Goal: Task Accomplishment & Management: Use online tool/utility

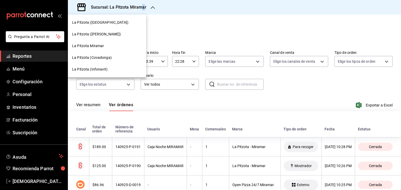
scroll to position [891, 0]
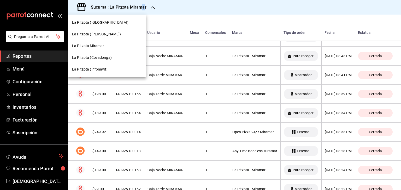
click at [91, 33] on span "La Pitzota ([PERSON_NAME])" at bounding box center [96, 34] width 49 height 5
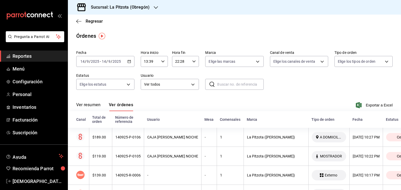
click at [83, 61] on input "14" at bounding box center [82, 61] width 5 height 4
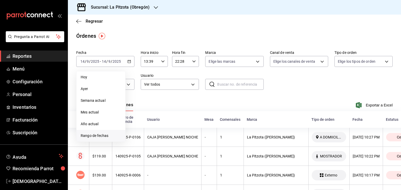
click at [94, 138] on span "Rango de fechas" at bounding box center [101, 135] width 40 height 5
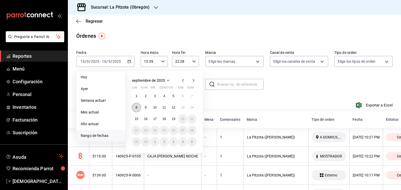
click at [139, 106] on button "8" at bounding box center [136, 107] width 9 height 9
click at [145, 106] on abbr "9" at bounding box center [146, 108] width 2 height 4
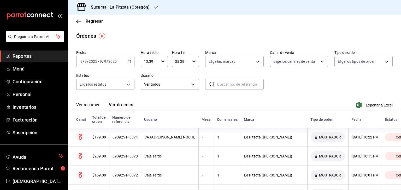
click at [161, 62] on \(Stroke\) "button" at bounding box center [162, 62] width 3 height 2
click at [146, 91] on span "22" at bounding box center [146, 91] width 5 height 4
click at [161, 85] on span "05" at bounding box center [159, 84] width 5 height 4
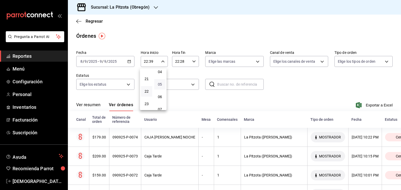
type input "22:05"
click at [186, 61] on div at bounding box center [200, 95] width 401 height 190
click at [177, 62] on input "22:28" at bounding box center [181, 61] width 18 height 10
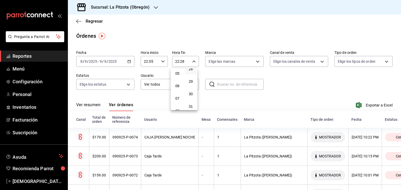
scroll to position [78, 0]
click at [176, 86] on span "07" at bounding box center [177, 84] width 5 height 4
click at [190, 78] on button "00" at bounding box center [190, 75] width 11 height 10
type input "07:00"
click at [192, 74] on span "00" at bounding box center [190, 75] width 5 height 4
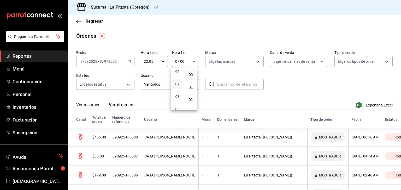
click at [281, 79] on div at bounding box center [200, 95] width 401 height 190
click at [369, 105] on span "Exportar a Excel" at bounding box center [375, 105] width 36 height 6
click at [255, 59] on body "Pregunta a Parrot AI Reportes Menú Configuración Personal Inventarios Facturaci…" at bounding box center [200, 95] width 401 height 190
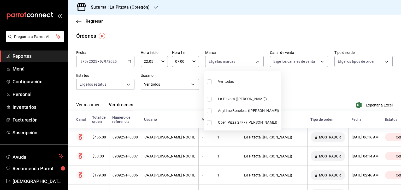
click at [255, 59] on div at bounding box center [200, 95] width 401 height 190
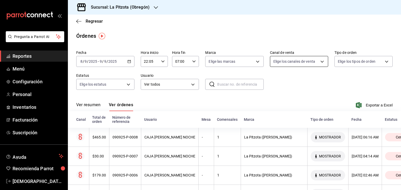
click at [318, 61] on body "Pregunta a Parrot AI Reportes Menú Configuración Personal Inventarios Facturaci…" at bounding box center [200, 95] width 401 height 190
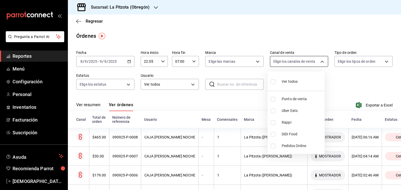
click at [318, 61] on div at bounding box center [200, 95] width 401 height 190
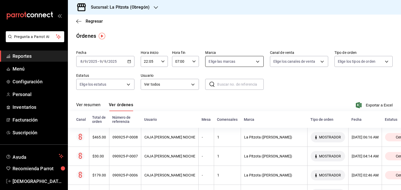
click at [257, 62] on body "Pregunta a Parrot AI Reportes Menú Configuración Personal Inventarios Facturaci…" at bounding box center [200, 95] width 401 height 190
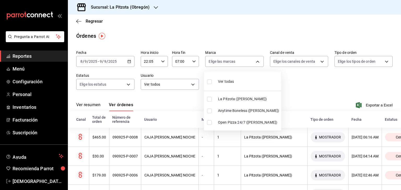
click at [224, 82] on span "Ver todas" at bounding box center [226, 81] width 16 height 5
type input "3722eccf-6cf2-48cd-b838-7de1340e0a71,d0b15645-4641-49bc-8be3-6a792ed6583e,8f97d…"
checkbox input "true"
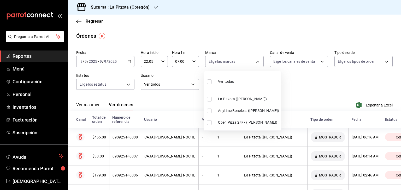
checkbox input "true"
click at [318, 61] on div at bounding box center [200, 95] width 401 height 190
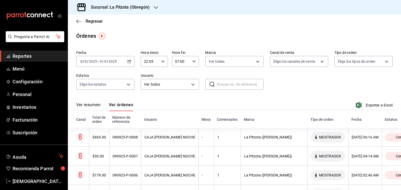
click at [318, 61] on body "Pregunta a Parrot AI Reportes Menú Configuración Personal Inventarios Facturaci…" at bounding box center [200, 95] width 401 height 190
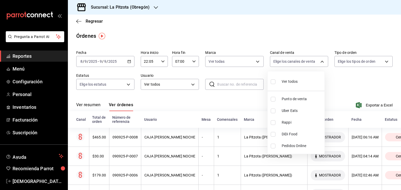
click at [288, 84] on span "Ver todos" at bounding box center [290, 81] width 16 height 5
type input "PARROT,UBER_EATS,RAPPI,DIDI_FOOD,ONLINE"
checkbox input "true"
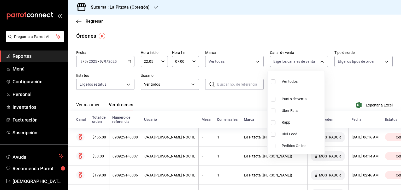
checkbox input "true"
click at [351, 79] on div at bounding box center [200, 95] width 401 height 190
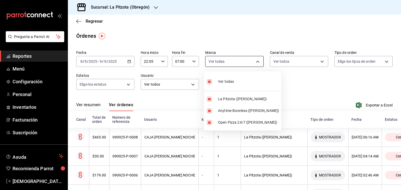
click at [256, 63] on body "Pregunta a Parrot AI Reportes Menú Configuración Personal Inventarios Facturaci…" at bounding box center [200, 95] width 401 height 190
click at [227, 81] on span "Ver todas" at bounding box center [226, 81] width 16 height 5
checkbox input "false"
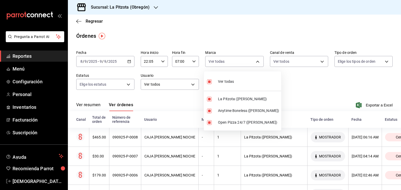
checkbox input "false"
click at [225, 100] on span "La Pitzota ([PERSON_NAME])" at bounding box center [248, 99] width 61 height 5
type input "3722eccf-6cf2-48cd-b838-7de1340e0a71"
checkbox input "true"
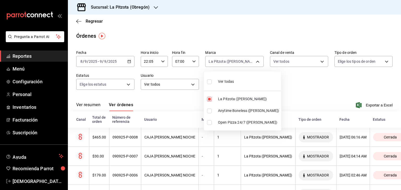
click at [319, 61] on div at bounding box center [200, 95] width 401 height 190
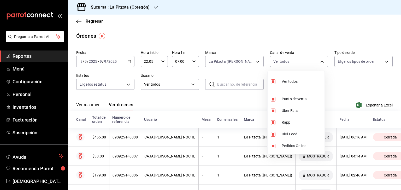
click at [319, 61] on body "Pregunta a Parrot AI Reportes Menú Configuración Personal Inventarios Facturaci…" at bounding box center [200, 95] width 401 height 190
click at [294, 84] on span "Ver todos" at bounding box center [290, 81] width 16 height 5
checkbox input "false"
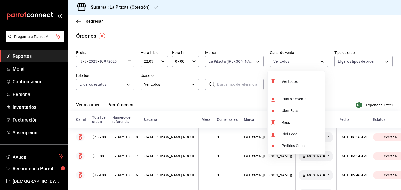
checkbox input "false"
click at [293, 100] on span "Punto de venta" at bounding box center [302, 99] width 41 height 5
type input "PARROT"
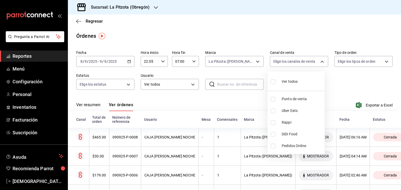
checkbox input "true"
click at [363, 66] on div at bounding box center [200, 95] width 401 height 190
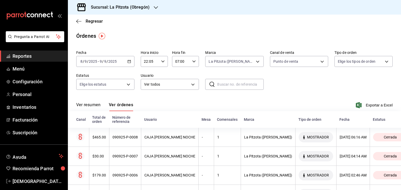
click at [363, 64] on body "Pregunta a Parrot AI Reportes Menú Configuración Personal Inventarios Facturaci…" at bounding box center [200, 95] width 401 height 190
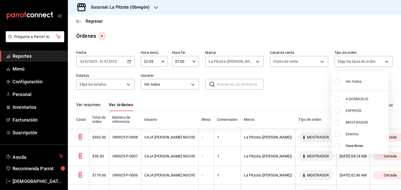
click at [363, 64] on div at bounding box center [200, 95] width 401 height 190
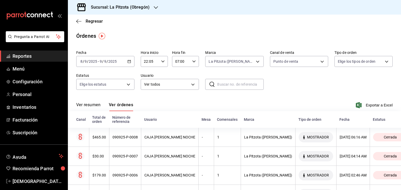
click at [363, 64] on body "Pregunta a Parrot AI Reportes Menú Configuración Personal Inventarios Facturaci…" at bounding box center [200, 95] width 401 height 190
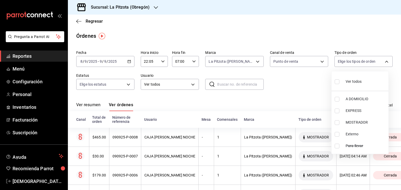
click at [352, 79] on div "Ver todos" at bounding box center [348, 81] width 27 height 11
type input "81f4041d-3278-4299-a7e5-e35226ebcd02,fd0c4c9f-9f4b-4d1e-81ac-d5bece1566f2,e4915…"
checkbox input "true"
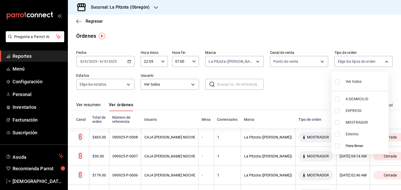
checkbox input "true"
click at [129, 85] on div at bounding box center [200, 95] width 401 height 190
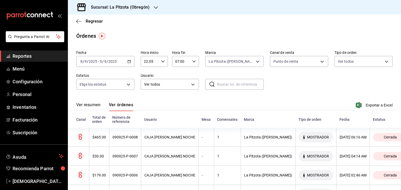
click at [129, 85] on body "Pregunta a Parrot AI Reportes Menú Configuración Personal Inventarios Facturaci…" at bounding box center [200, 95] width 401 height 190
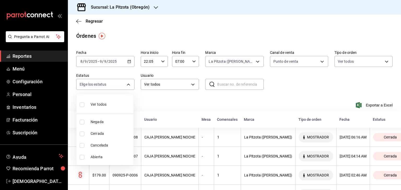
click at [109, 104] on li "Ver todos" at bounding box center [104, 104] width 57 height 15
type input "DENIED,FINISHED,CANCELED,OPEN"
checkbox input "true"
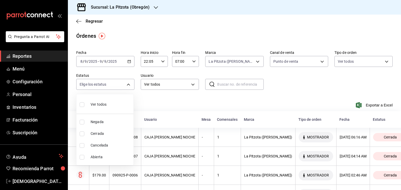
checkbox input "true"
click at [187, 85] on div at bounding box center [200, 95] width 401 height 190
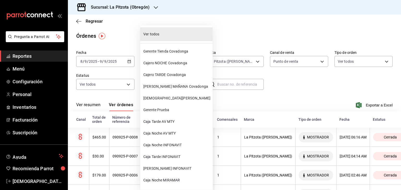
click at [192, 85] on body "Pregunta a Parrot AI Reportes Menú Configuración Personal Inventarios Facturaci…" at bounding box center [200, 95] width 401 height 190
click at [280, 89] on div at bounding box center [200, 95] width 401 height 190
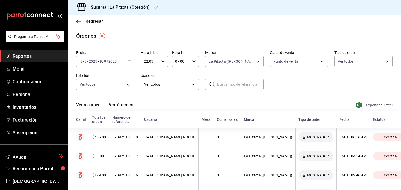
click at [365, 103] on span "Exportar a Excel" at bounding box center [375, 105] width 36 height 6
